Goal: Check status

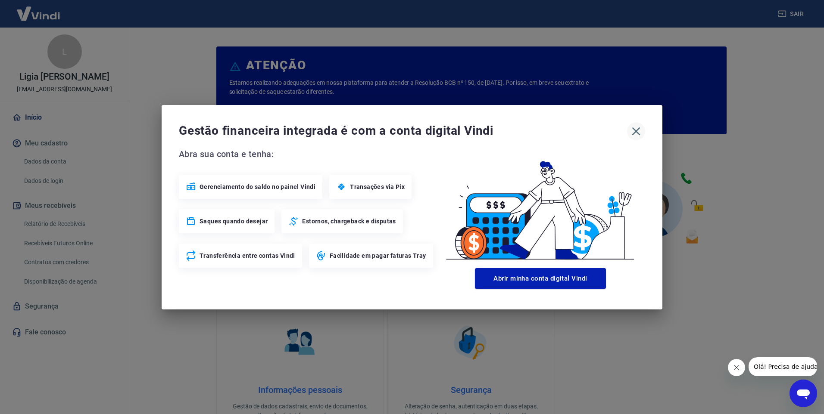
click at [639, 132] on icon "button" at bounding box center [636, 132] width 14 height 14
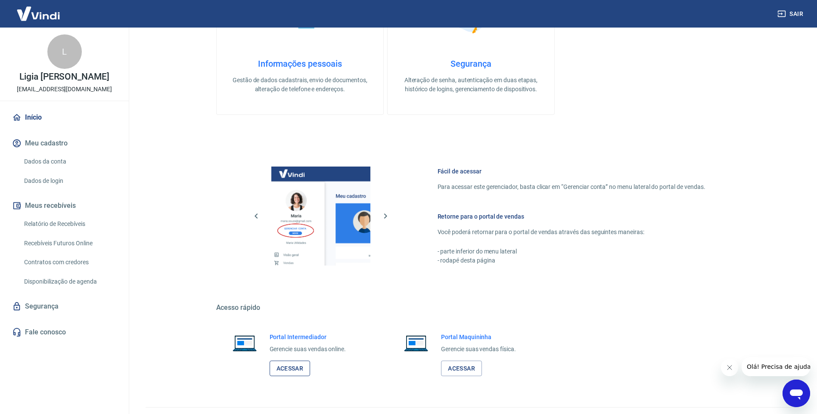
scroll to position [346, 0]
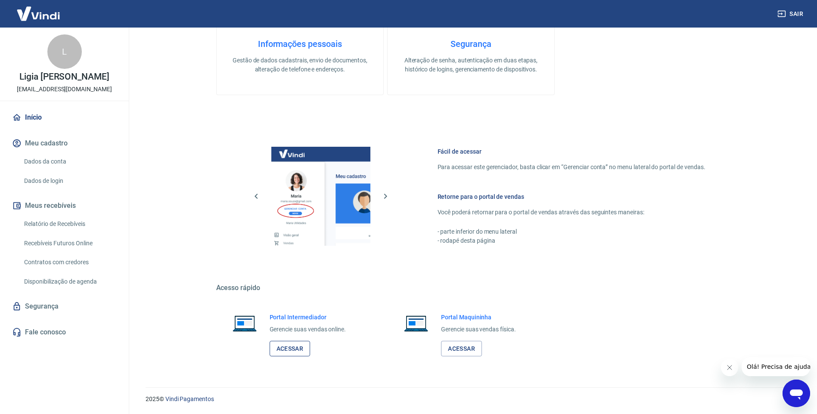
click at [292, 351] on link "Acessar" at bounding box center [290, 349] width 41 height 16
click at [64, 223] on link "Relatório de Recebíveis" at bounding box center [70, 224] width 98 height 18
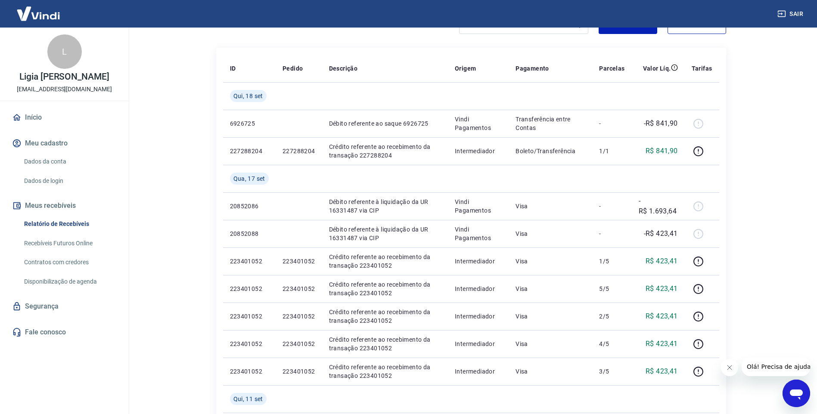
scroll to position [86, 0]
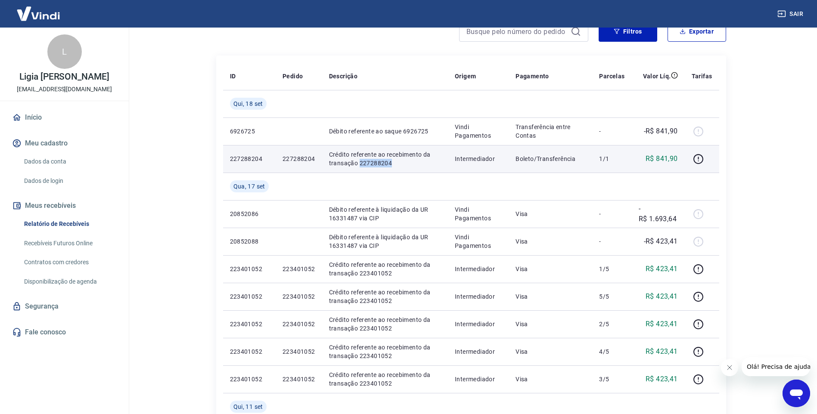
drag, startPoint x: 396, startPoint y: 167, endPoint x: 359, endPoint y: 162, distance: 36.4
click at [359, 162] on p "Crédito referente ao recebimento da transação 227288204" at bounding box center [385, 158] width 112 height 17
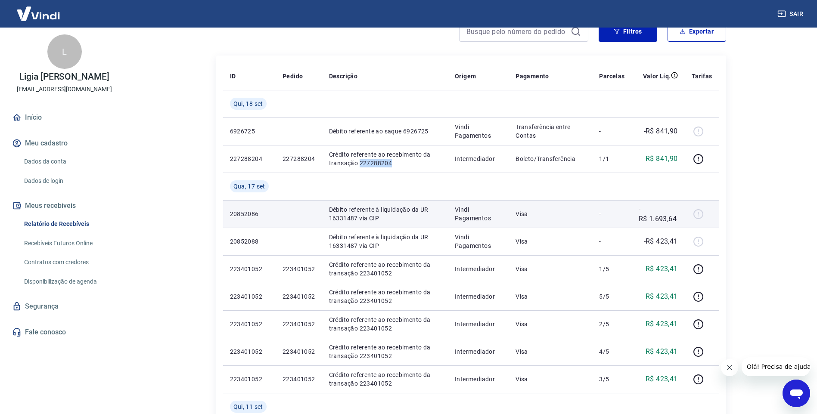
copy p "227288204"
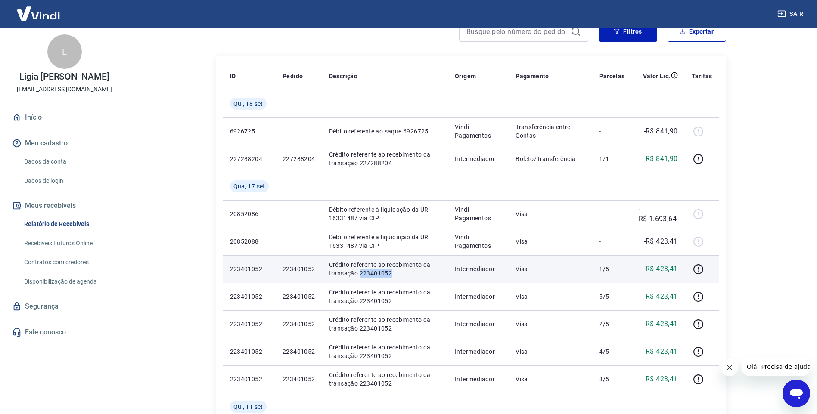
drag, startPoint x: 396, startPoint y: 274, endPoint x: 358, endPoint y: 275, distance: 38.3
click at [358, 275] on p "Crédito referente ao recebimento da transação 223401052" at bounding box center [385, 269] width 112 height 17
copy p "223401052"
